Goal: Task Accomplishment & Management: Manage account settings

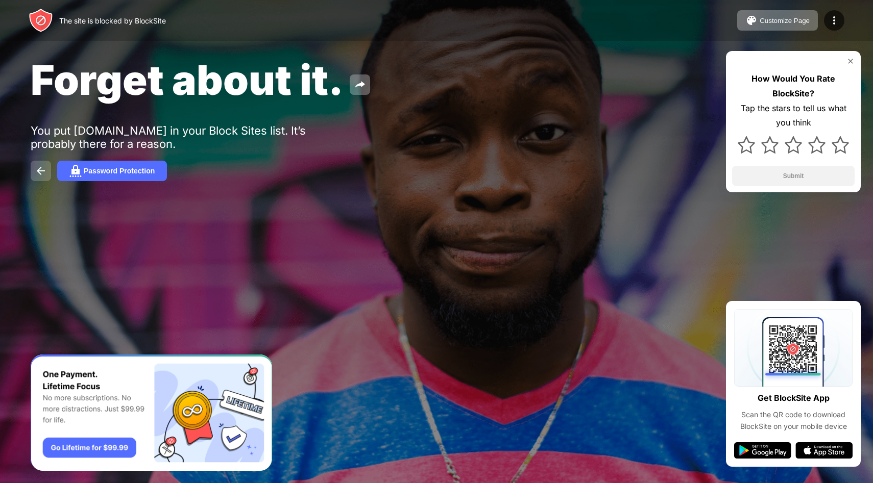
click at [42, 172] on img at bounding box center [41, 171] width 12 height 12
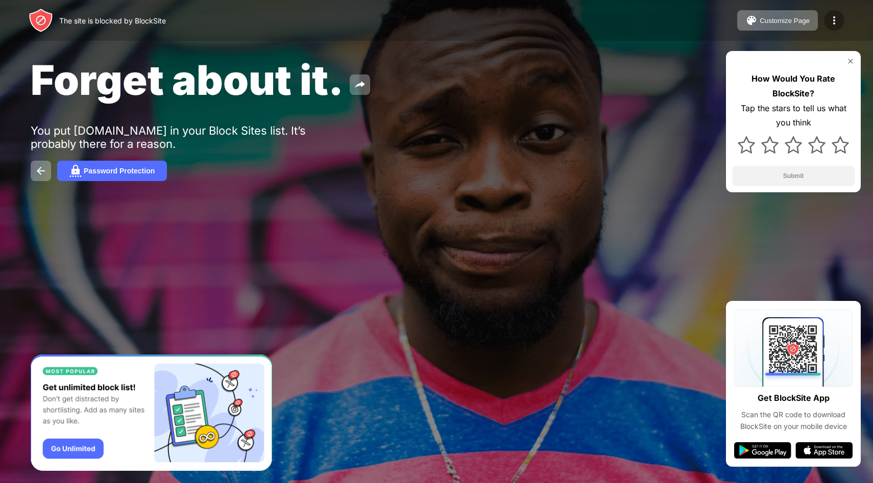
click at [835, 21] on img at bounding box center [834, 20] width 12 height 12
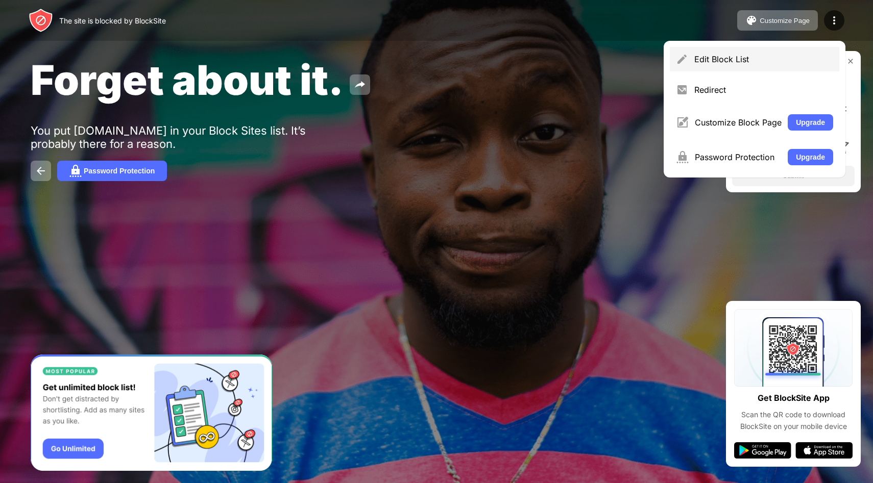
click at [742, 58] on div "Edit Block List" at bounding box center [763, 59] width 139 height 10
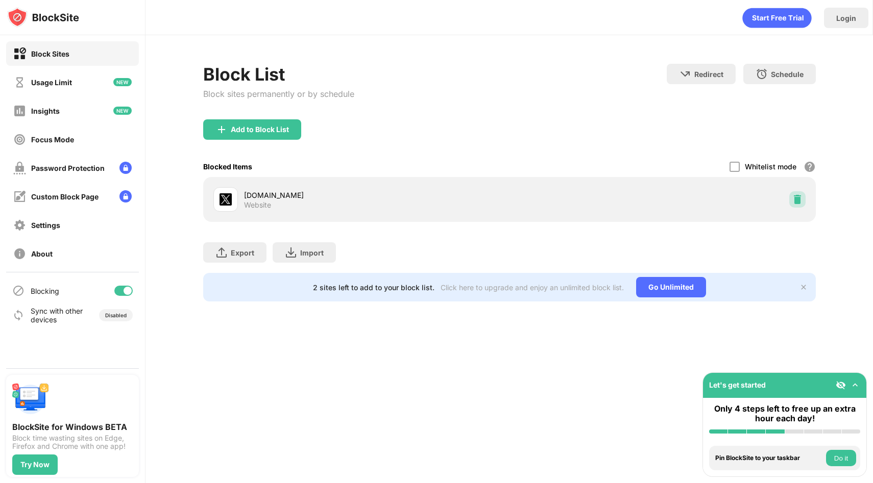
click at [798, 200] on img at bounding box center [797, 200] width 10 height 10
